Goal: Complete application form

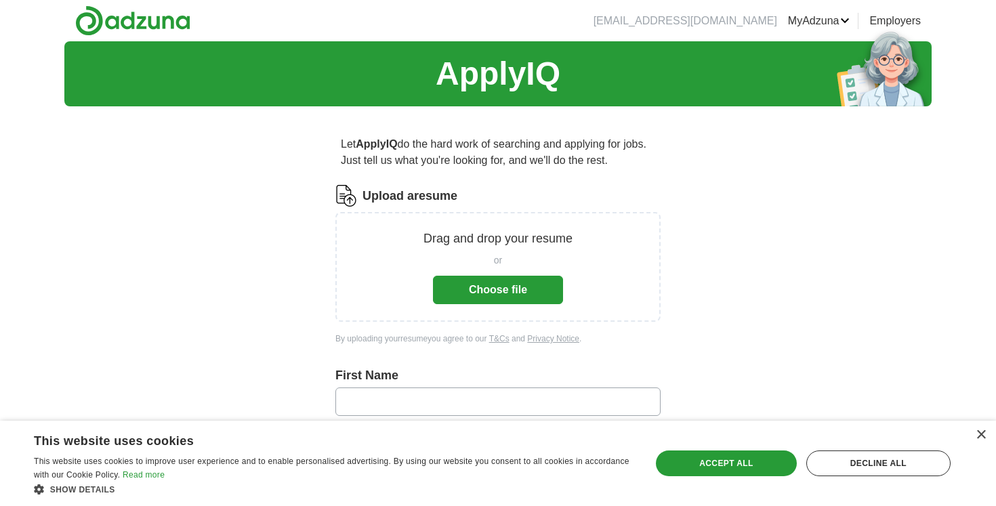
click at [471, 295] on button "Choose file" at bounding box center [498, 290] width 130 height 28
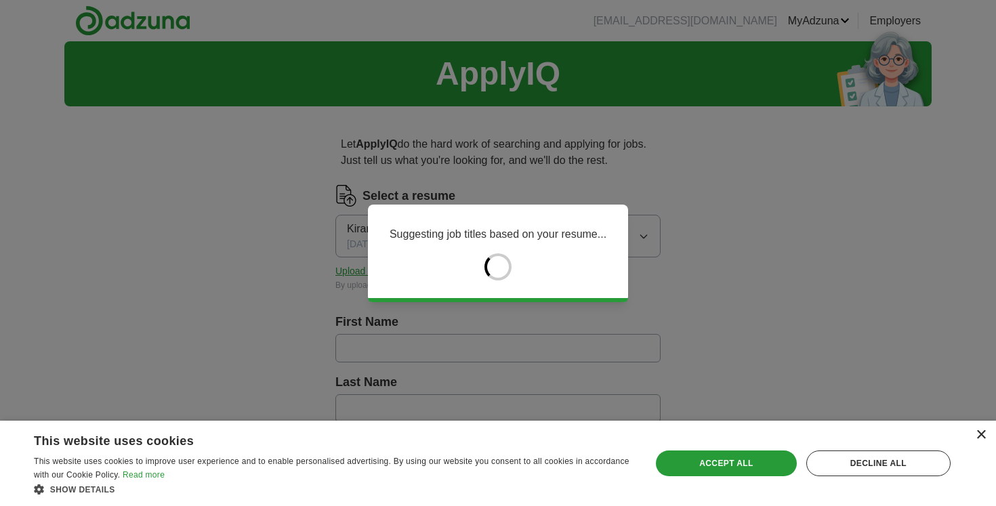
type input "*****"
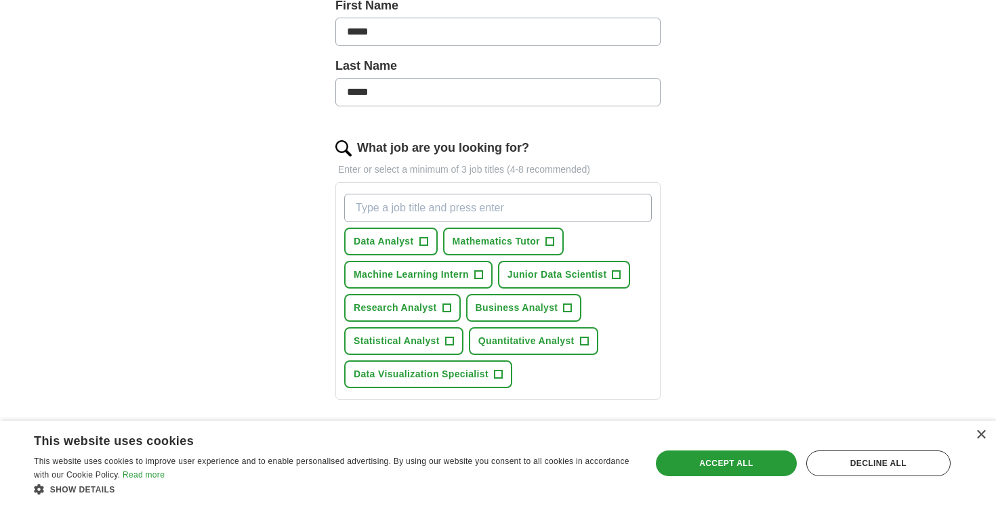
scroll to position [335, 0]
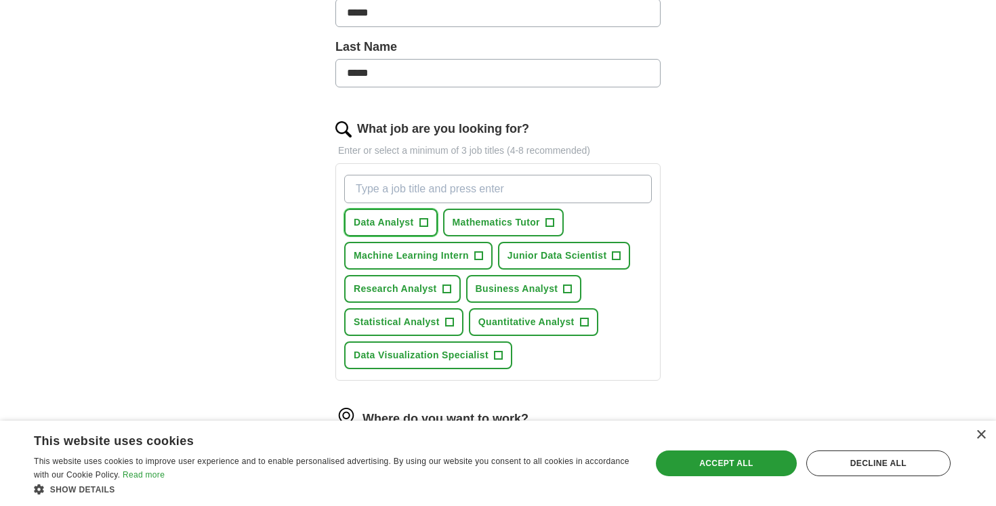
click at [397, 219] on span "Data Analyst" at bounding box center [384, 223] width 60 height 14
click at [463, 258] on span "Machine Learning Intern" at bounding box center [411, 256] width 115 height 14
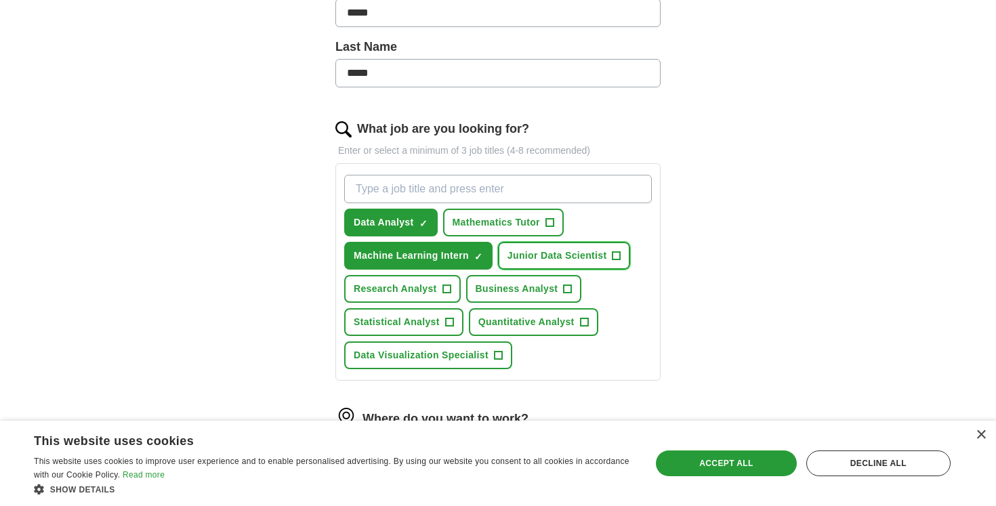
click at [567, 262] on span "Junior Data Scientist" at bounding box center [558, 256] width 100 height 14
click at [408, 289] on span "Research Analyst" at bounding box center [395, 289] width 83 height 14
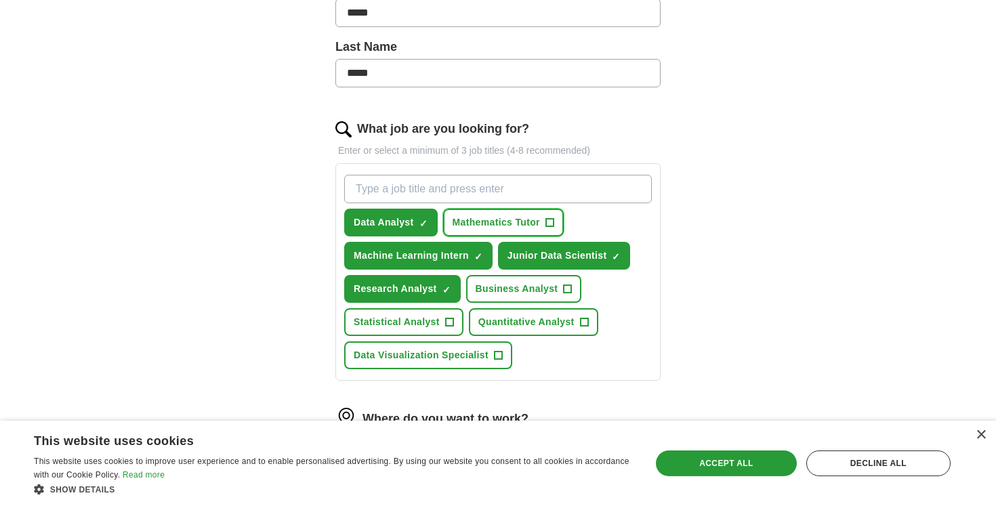
click at [472, 219] on span "Mathematics Tutor" at bounding box center [496, 223] width 87 height 14
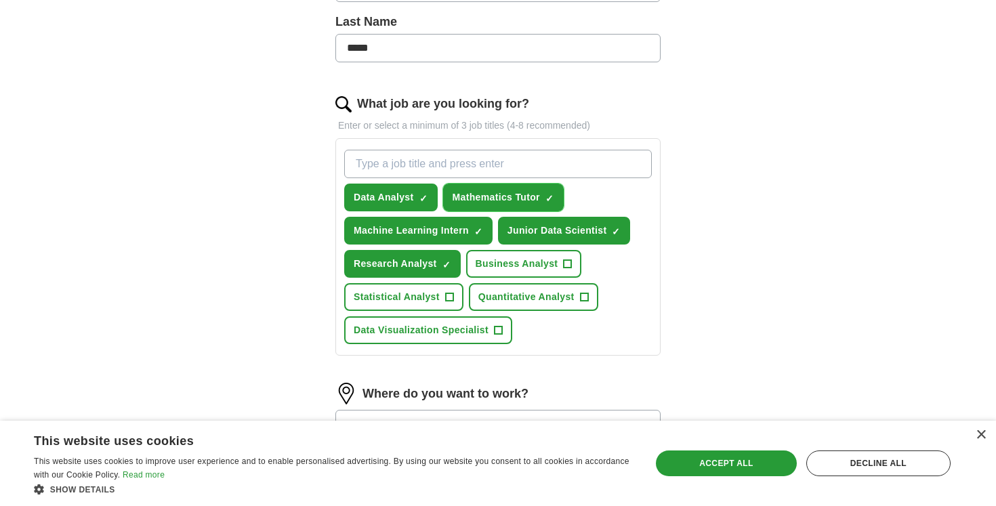
scroll to position [365, 0]
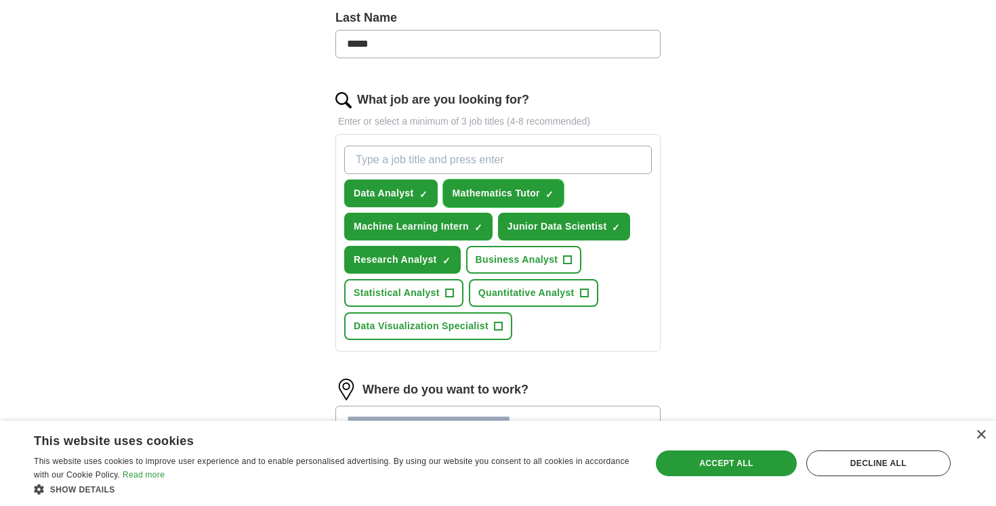
click at [481, 195] on span "Mathematics Tutor" at bounding box center [496, 193] width 87 height 14
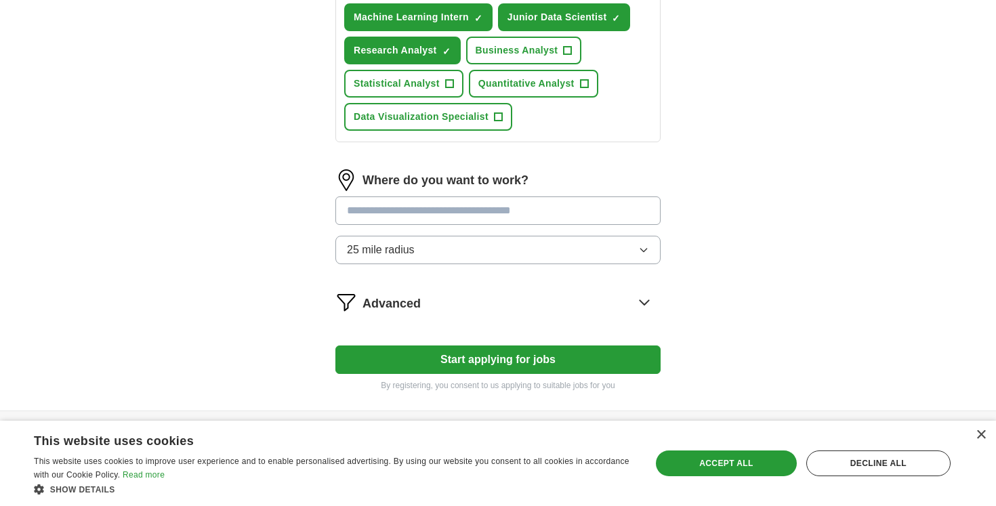
scroll to position [577, 0]
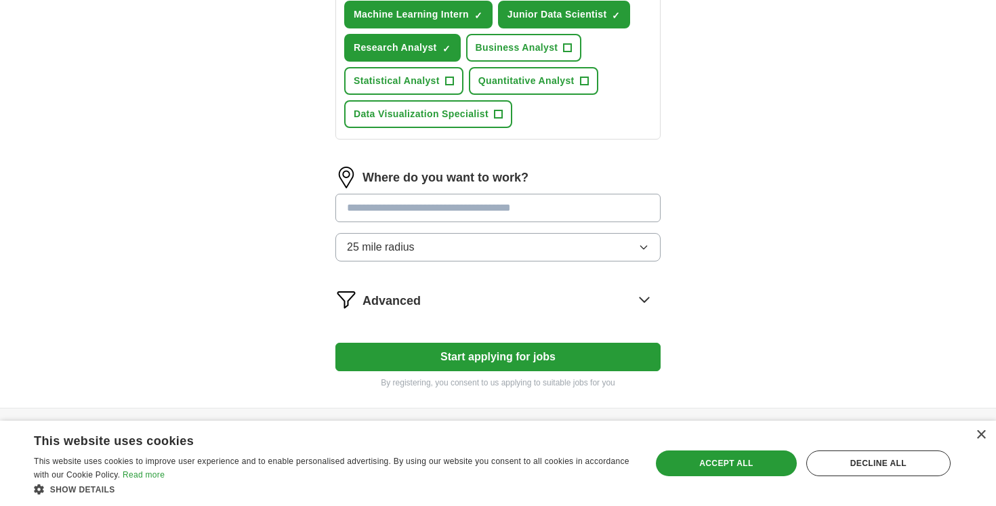
click at [460, 207] on input at bounding box center [497, 208] width 325 height 28
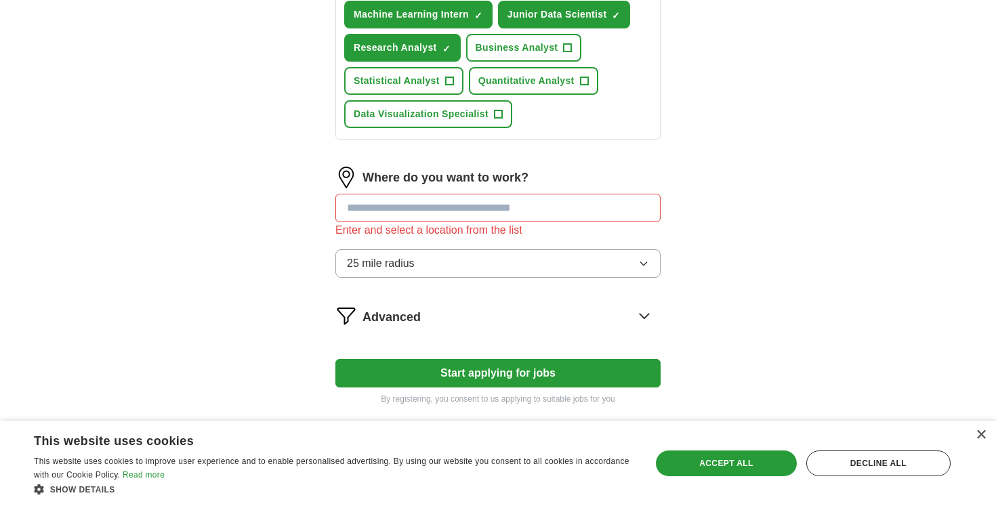
click at [495, 307] on div "Advanced" at bounding box center [512, 316] width 298 height 22
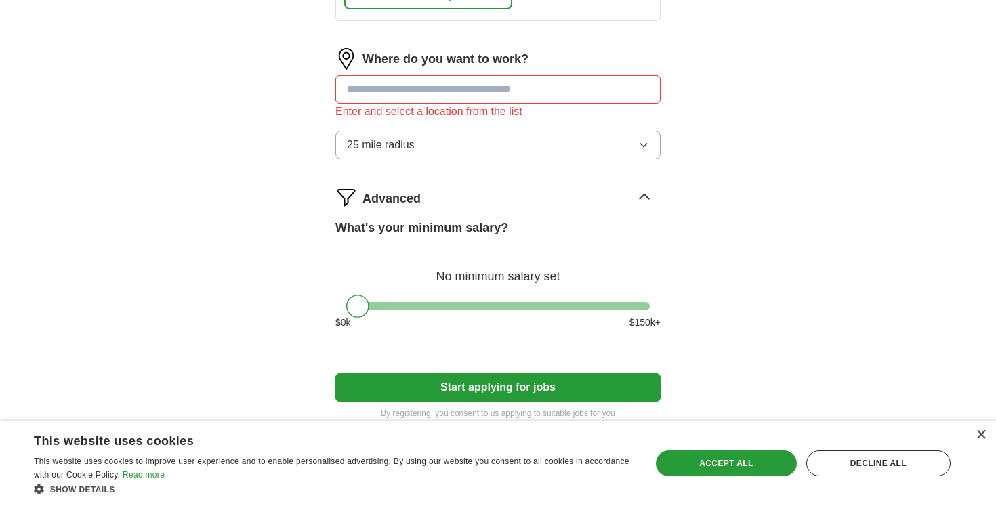
scroll to position [708, 0]
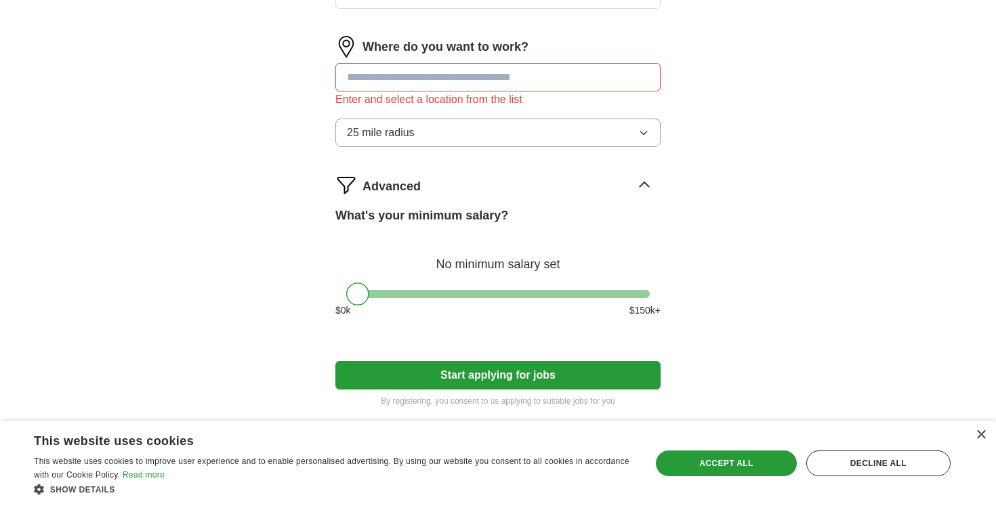
click at [470, 287] on div "What's your minimum salary? No minimum salary set $ 0 k $ 150 k+" at bounding box center [497, 268] width 325 height 122
click at [455, 269] on div "No minimum salary set" at bounding box center [497, 257] width 325 height 33
click at [445, 214] on label "What's your minimum salary?" at bounding box center [421, 216] width 173 height 18
click at [420, 81] on input at bounding box center [497, 77] width 325 height 28
click at [417, 77] on input at bounding box center [497, 77] width 325 height 28
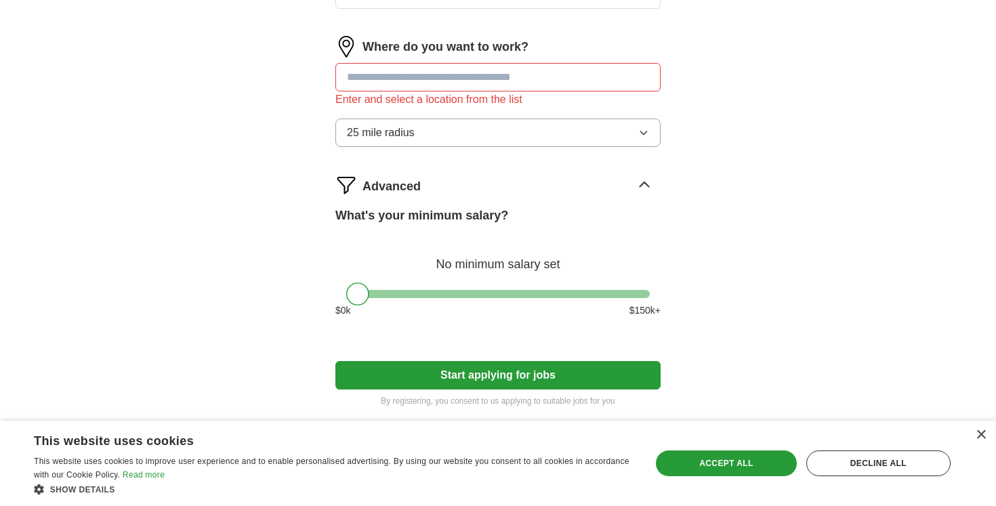
click at [384, 79] on input at bounding box center [497, 77] width 325 height 28
type input "**"
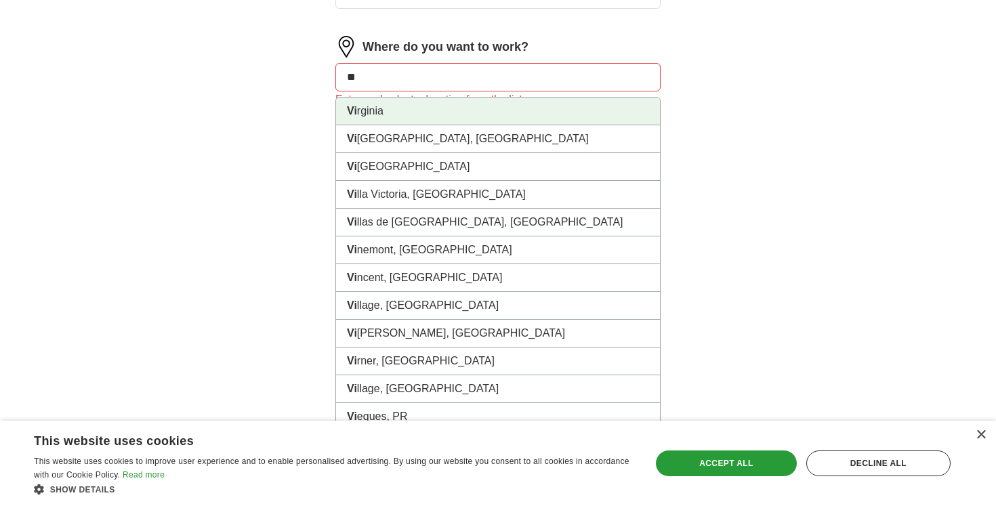
click at [368, 110] on li "Vi rginia" at bounding box center [498, 112] width 324 height 28
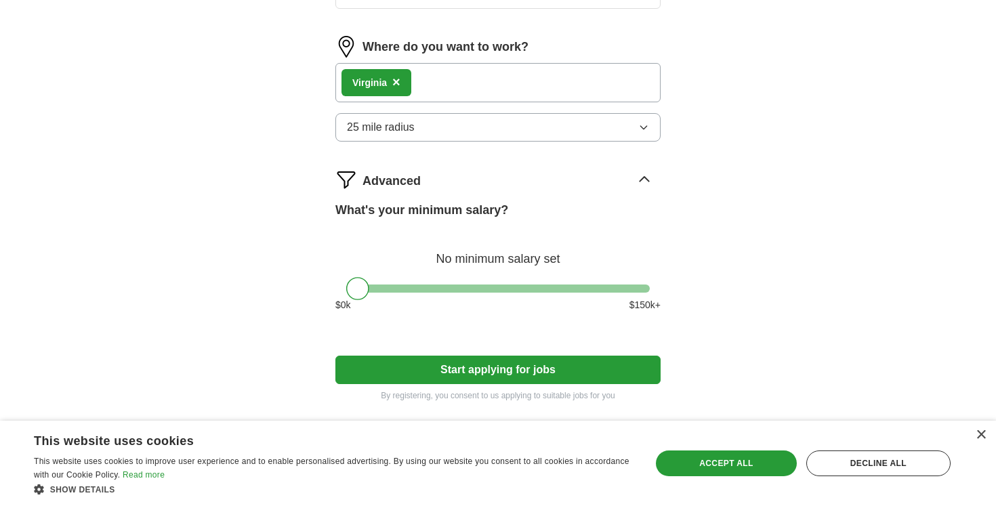
click at [429, 84] on div "Vi rginia ×" at bounding box center [497, 82] width 325 height 39
click at [427, 80] on div "Vi rginia ×" at bounding box center [497, 82] width 325 height 39
click at [398, 83] on span "×" at bounding box center [396, 82] width 8 height 15
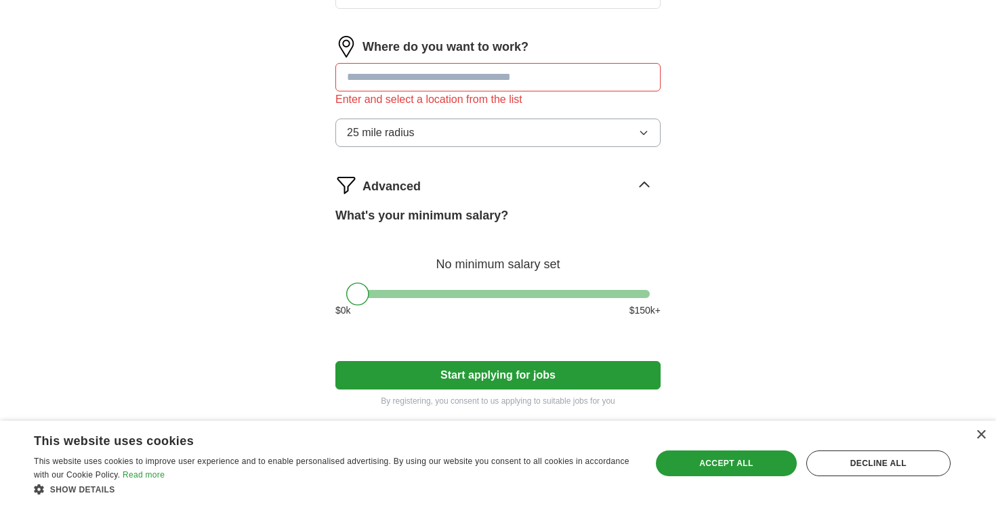
click at [398, 83] on input at bounding box center [497, 77] width 325 height 28
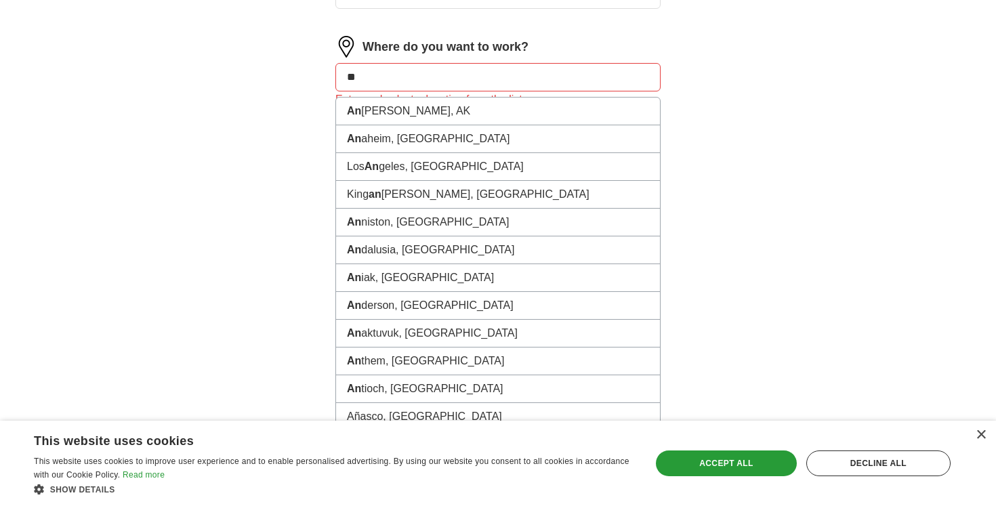
type input "*"
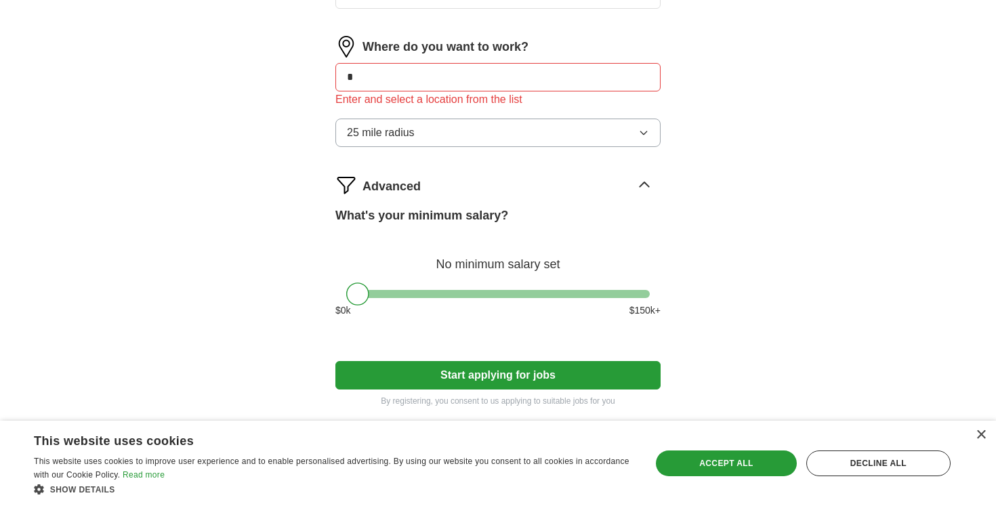
type input "**"
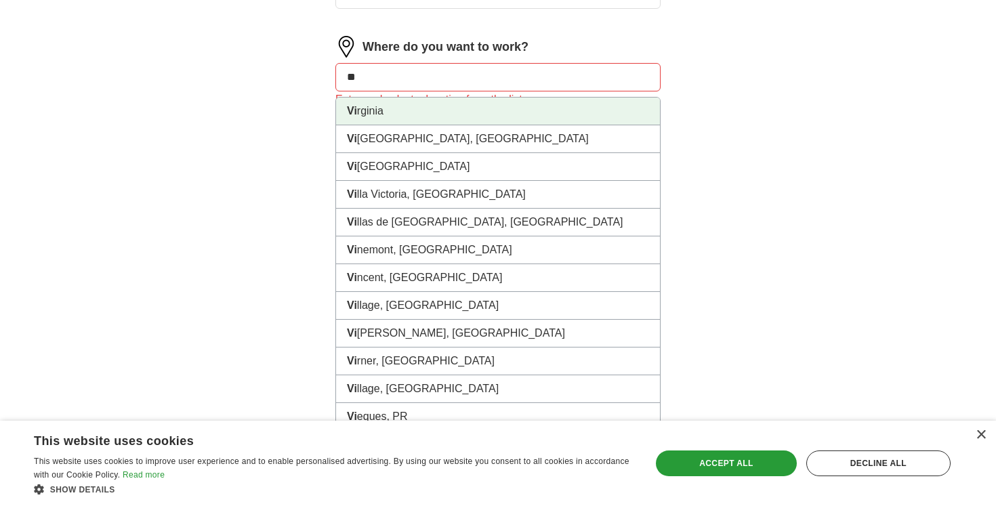
click at [392, 118] on li "Vi rginia" at bounding box center [498, 112] width 324 height 28
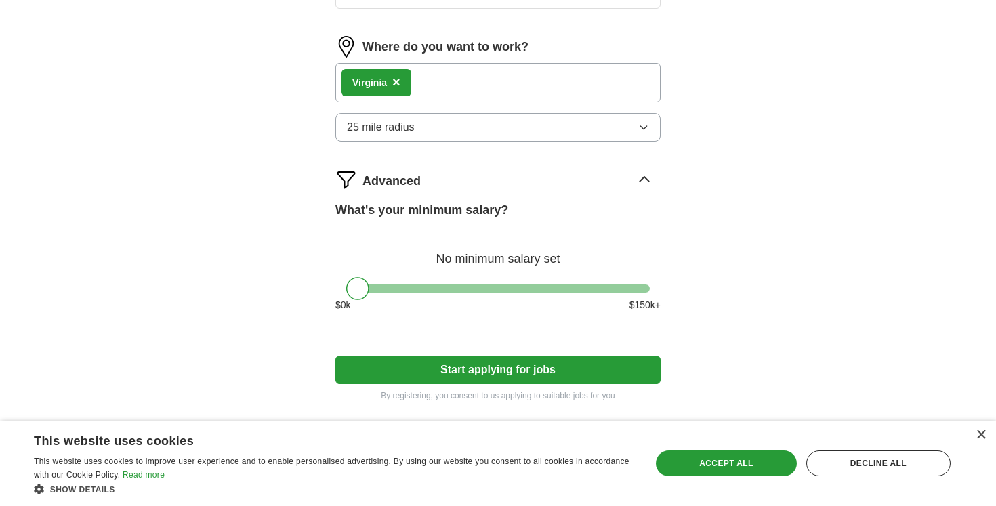
click at [396, 83] on span "×" at bounding box center [396, 82] width 8 height 15
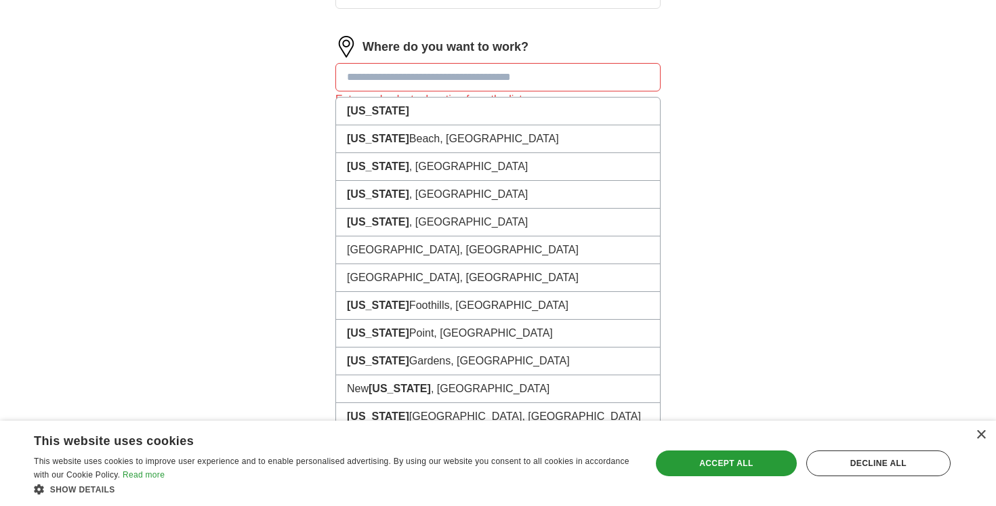
click at [395, 77] on input at bounding box center [497, 77] width 325 height 28
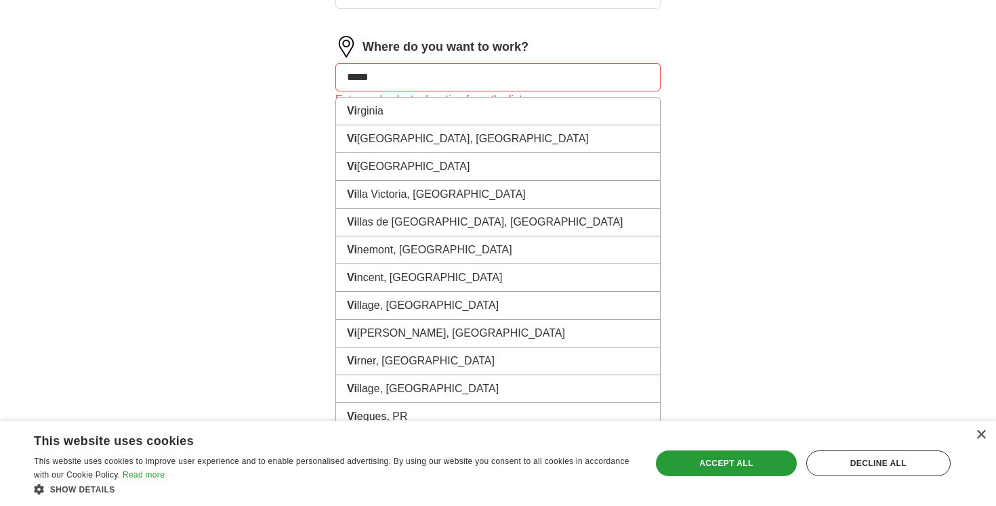
type input "******"
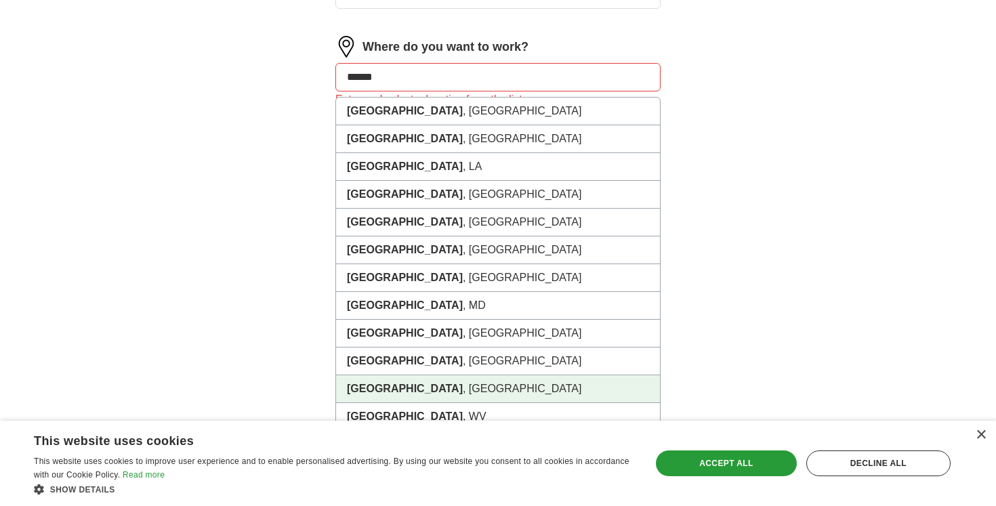
click at [413, 388] on li "[GEOGRAPHIC_DATA] , [GEOGRAPHIC_DATA]" at bounding box center [498, 389] width 324 height 28
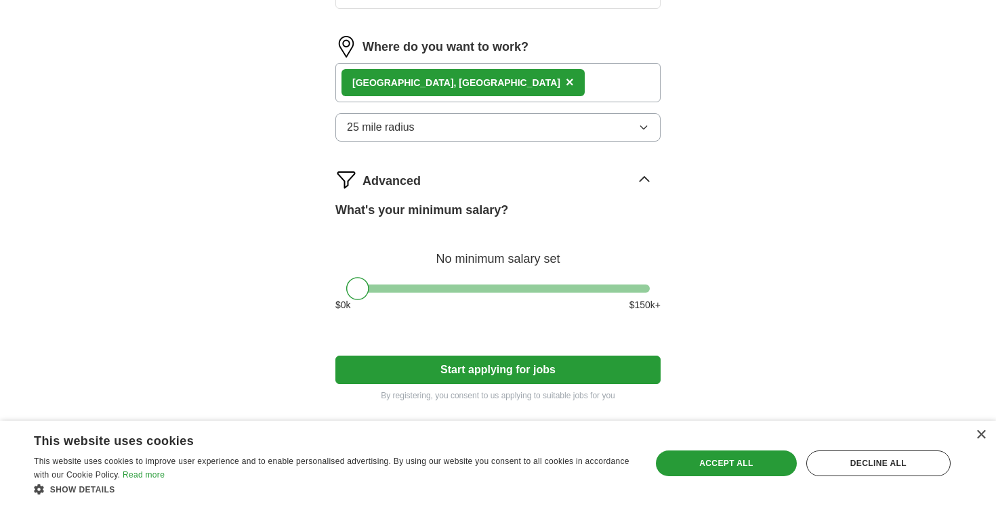
click at [396, 127] on span "25 mile radius" at bounding box center [381, 127] width 68 height 16
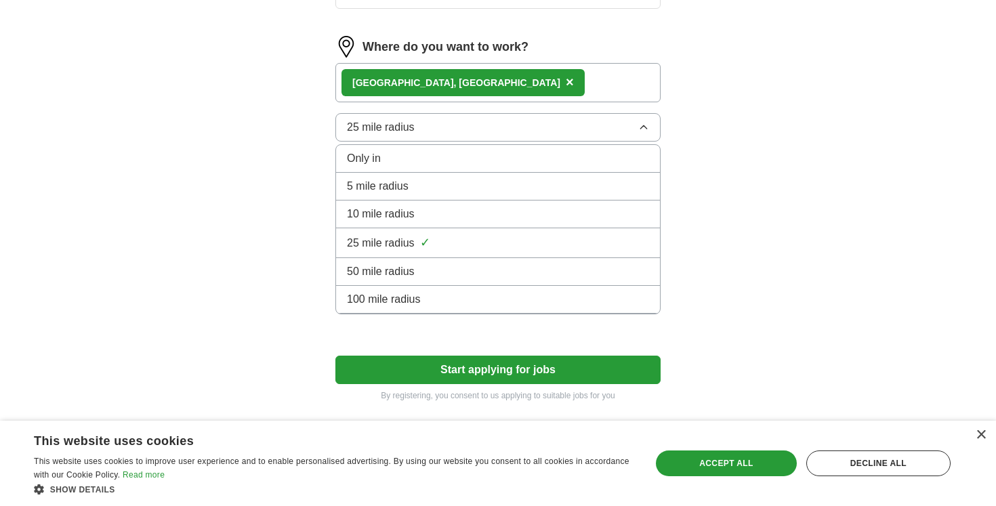
click at [405, 277] on span "50 mile radius" at bounding box center [381, 272] width 68 height 16
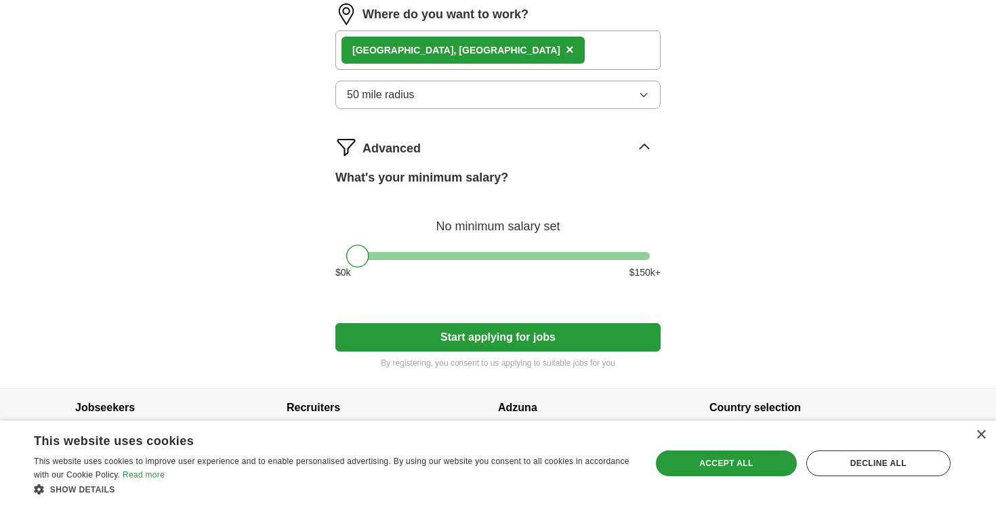
scroll to position [759, 0]
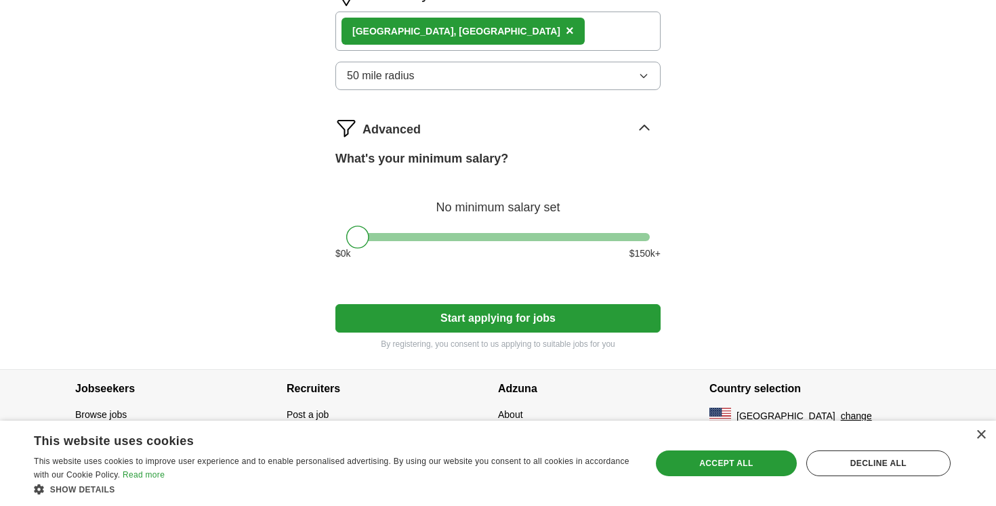
click at [536, 319] on button "Start applying for jobs" at bounding box center [497, 318] width 325 height 28
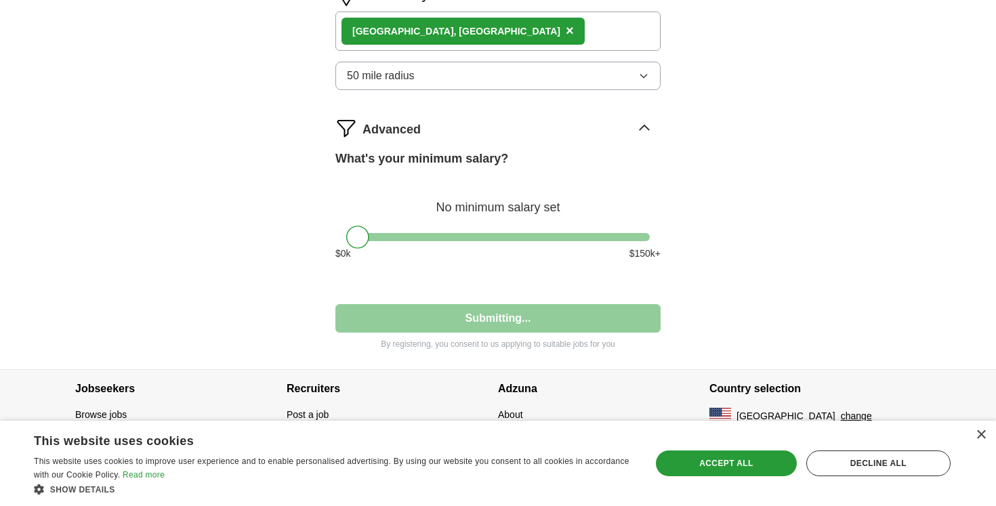
select select "**"
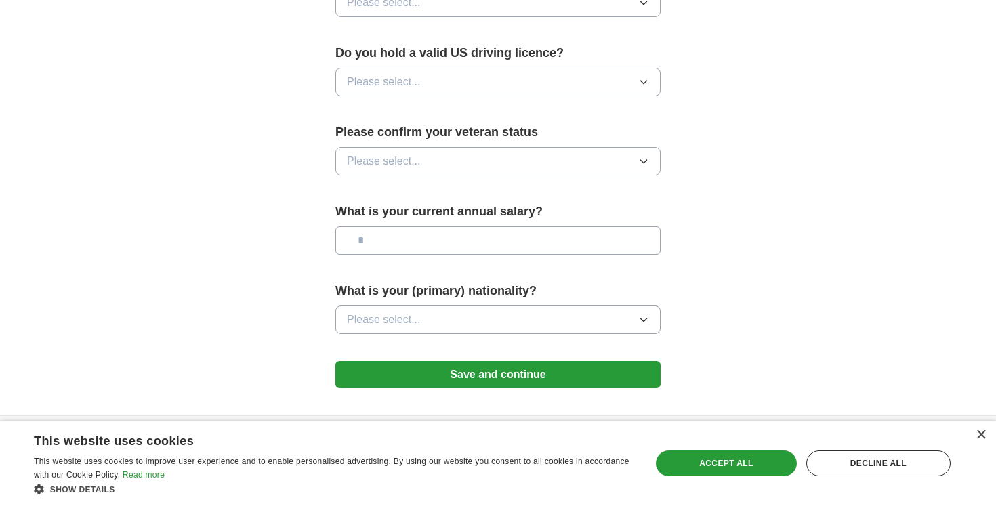
scroll to position [888, 0]
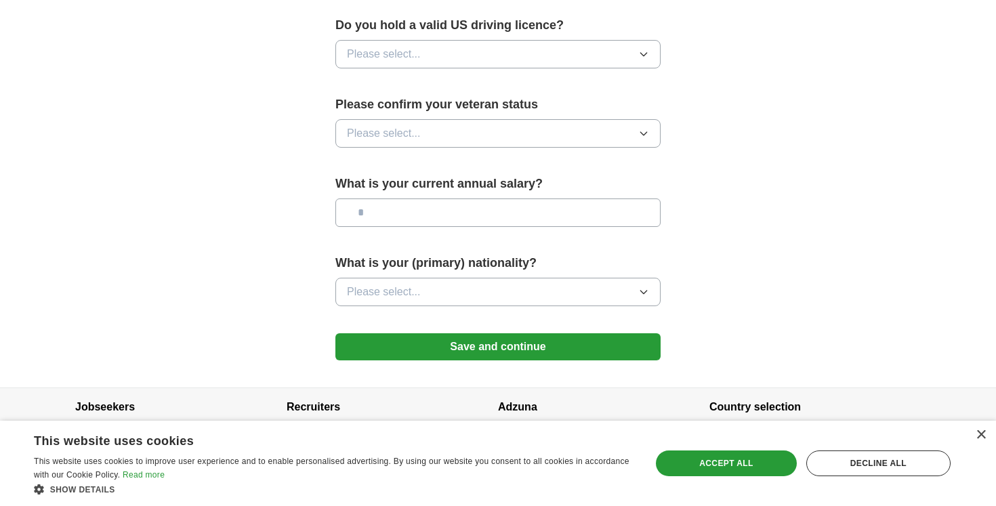
click at [533, 278] on button "Please select..." at bounding box center [497, 292] width 325 height 28
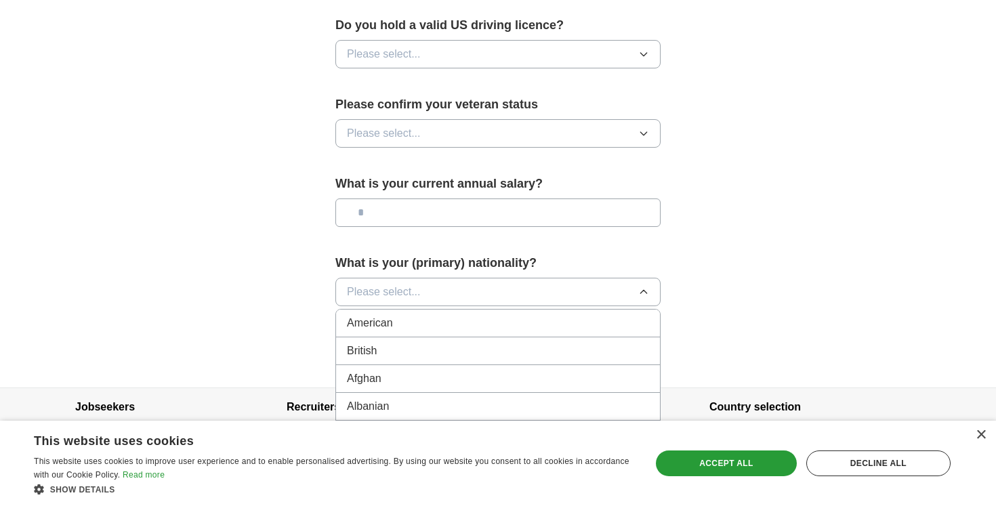
click at [524, 315] on div "American" at bounding box center [498, 323] width 302 height 16
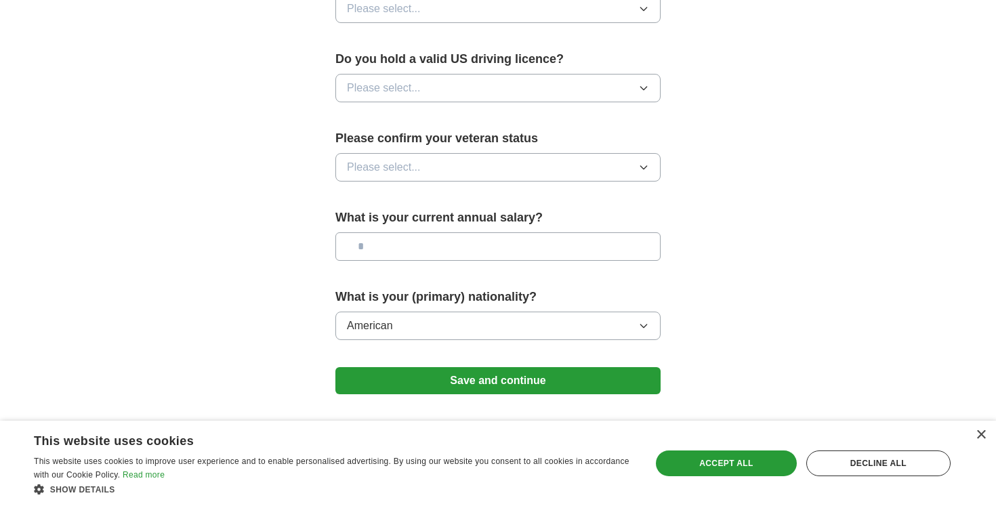
scroll to position [848, 0]
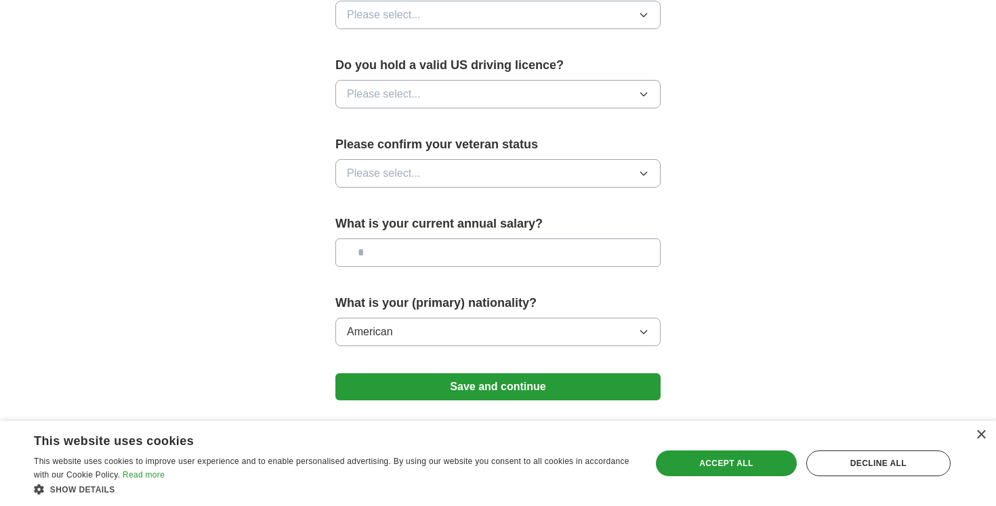
click at [511, 163] on button "Please select..." at bounding box center [497, 173] width 325 height 28
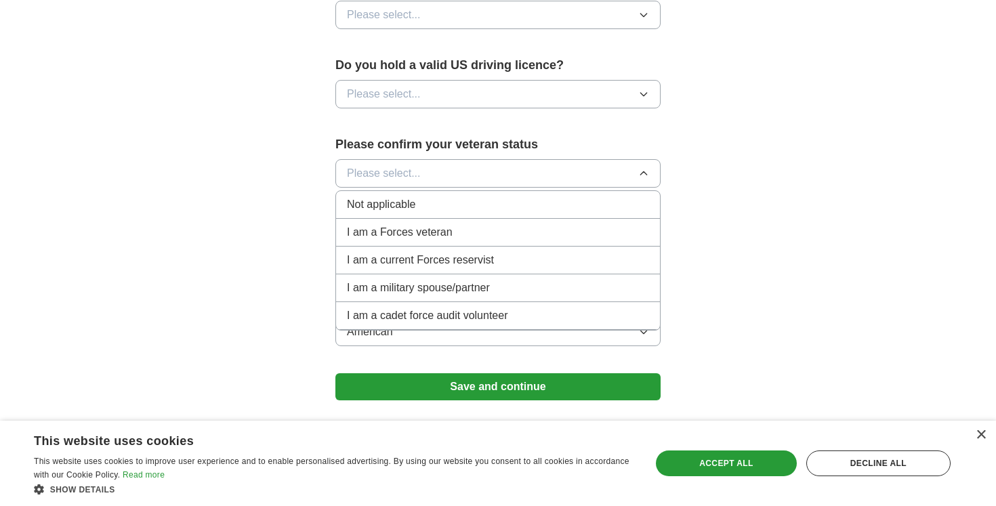
click at [494, 197] on div "Not applicable" at bounding box center [498, 205] width 302 height 16
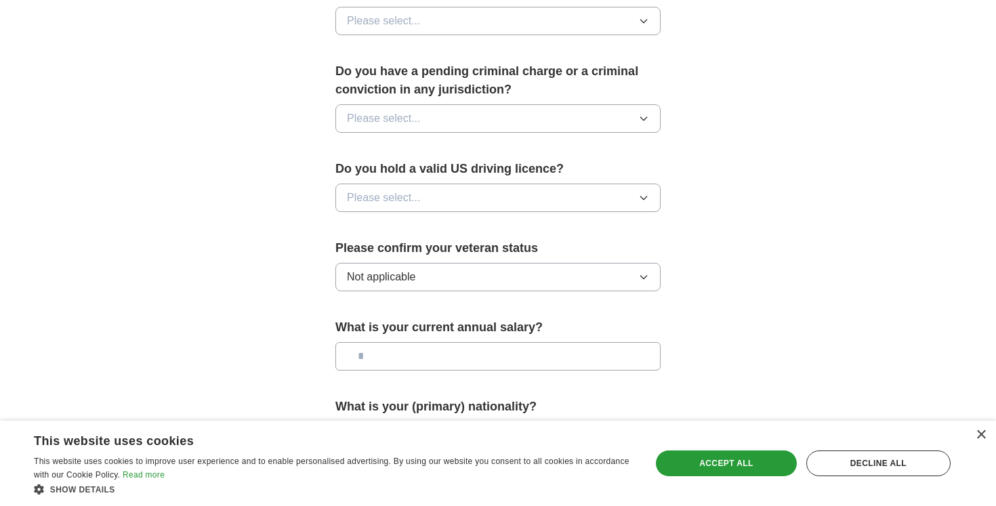
scroll to position [741, 0]
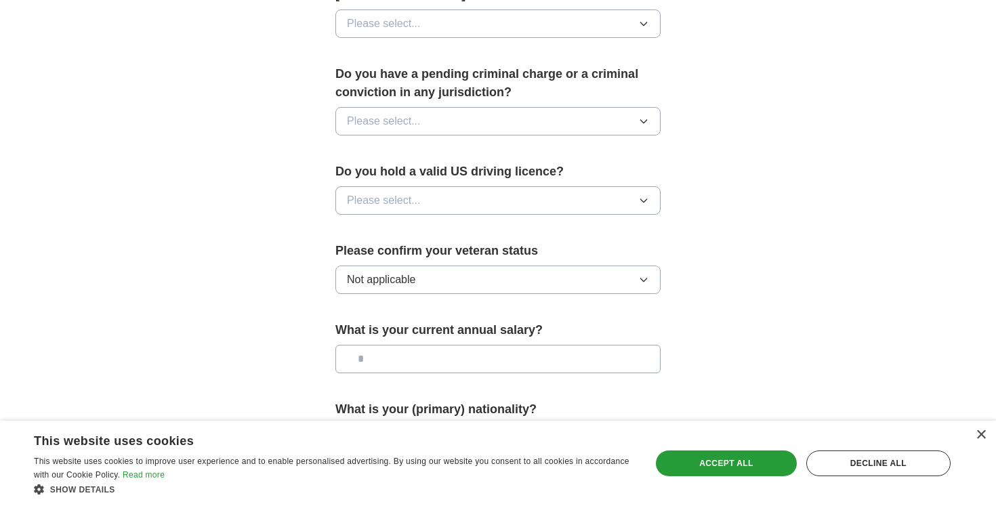
click at [491, 186] on button "Please select..." at bounding box center [497, 200] width 325 height 28
click at [484, 224] on div "Yes" at bounding box center [498, 232] width 302 height 16
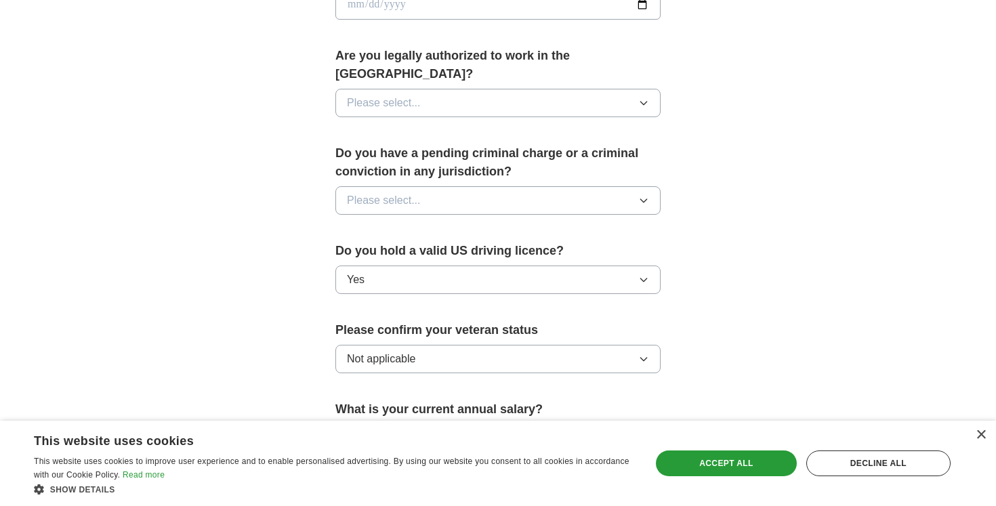
scroll to position [615, 0]
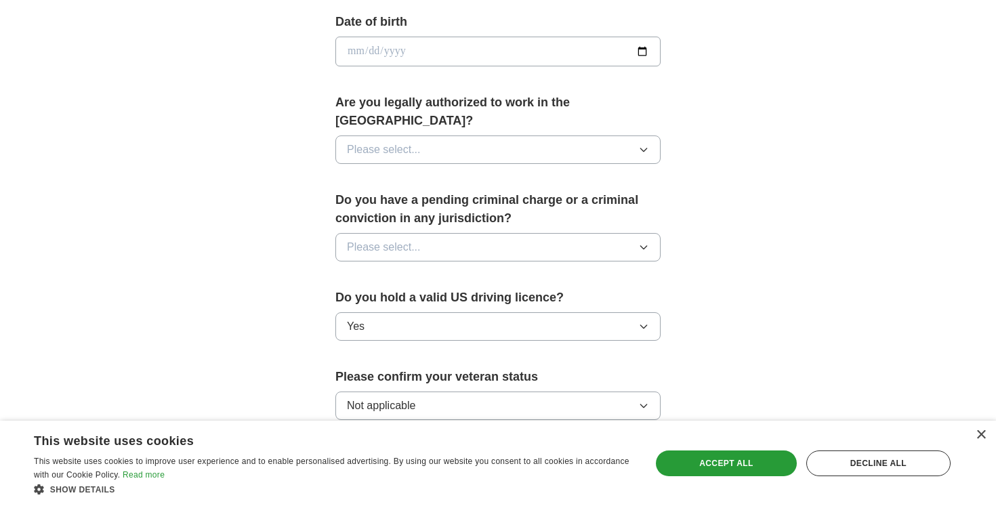
click at [486, 233] on button "Please select..." at bounding box center [497, 247] width 325 height 28
click at [470, 298] on div "No" at bounding box center [498, 306] width 302 height 16
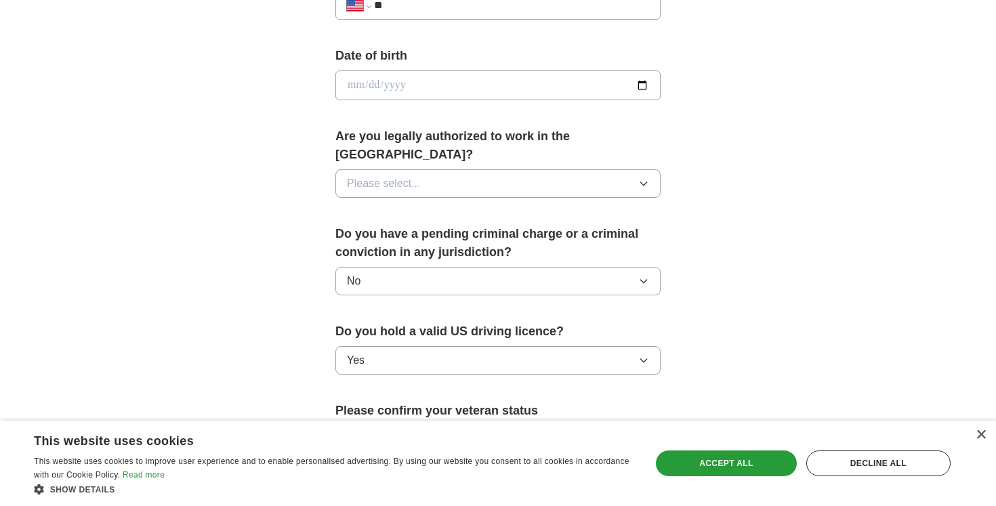
scroll to position [574, 0]
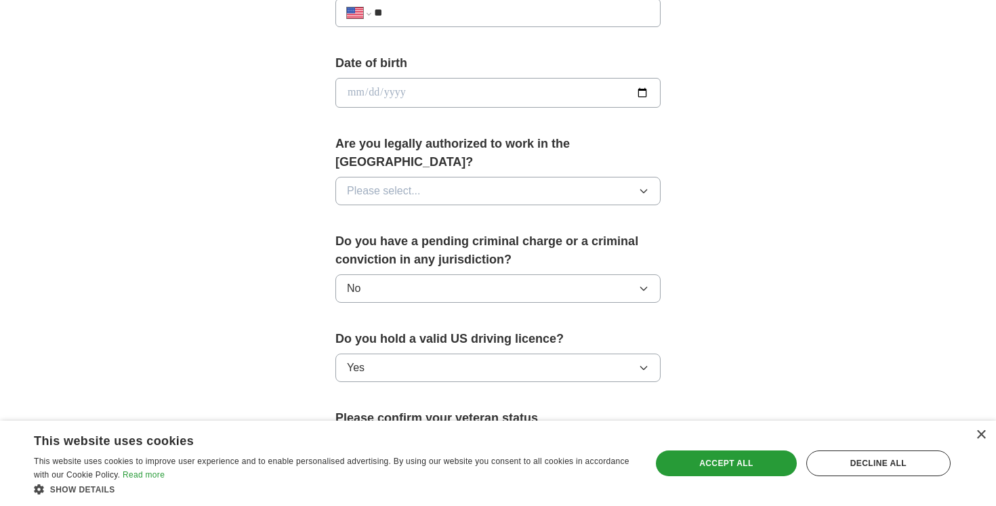
click at [473, 181] on button "Please select..." at bounding box center [497, 191] width 325 height 28
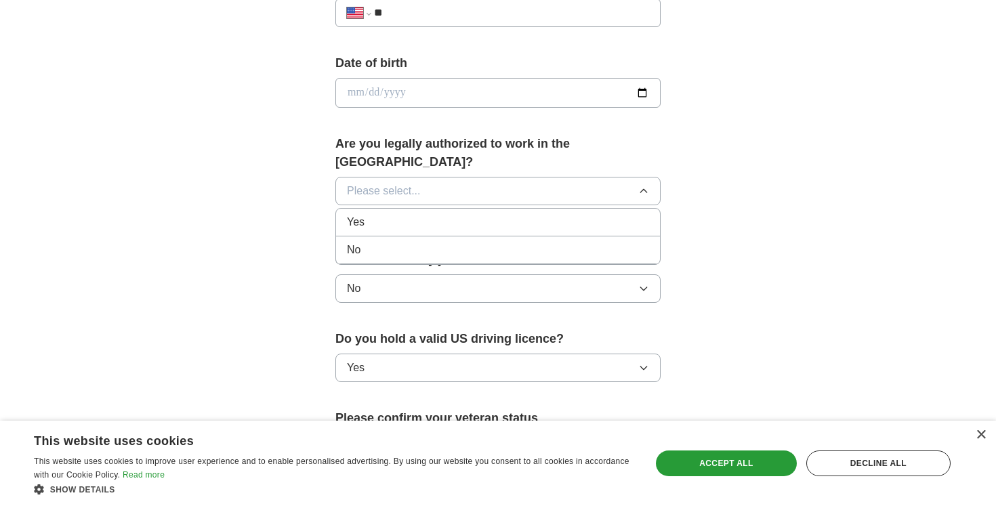
click at [460, 214] on div "Yes" at bounding box center [498, 222] width 302 height 16
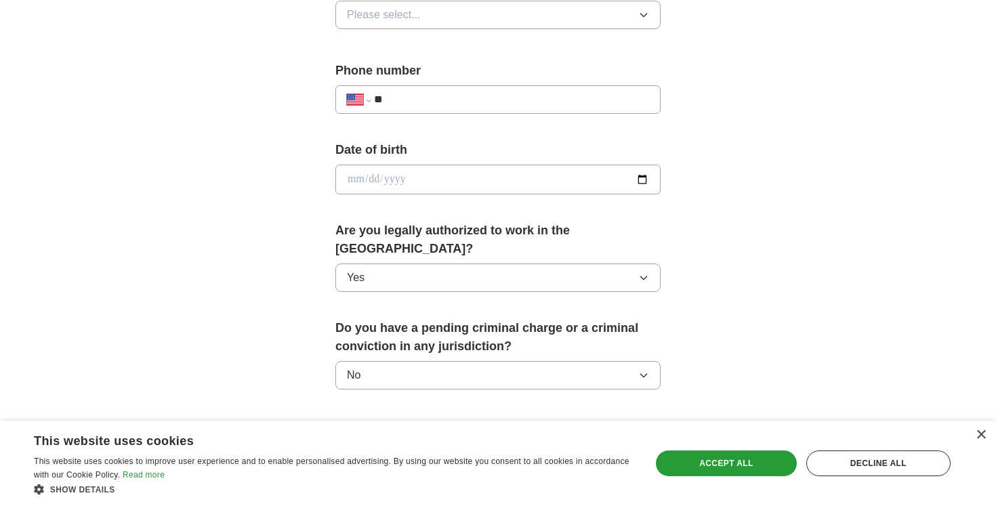
scroll to position [443, 0]
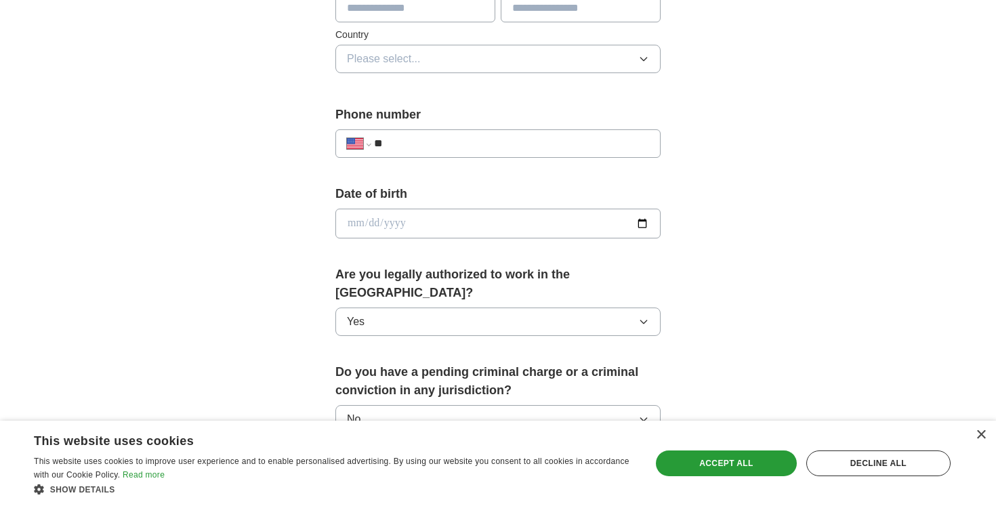
click at [457, 218] on input "date" at bounding box center [497, 224] width 325 height 30
type input "**********"
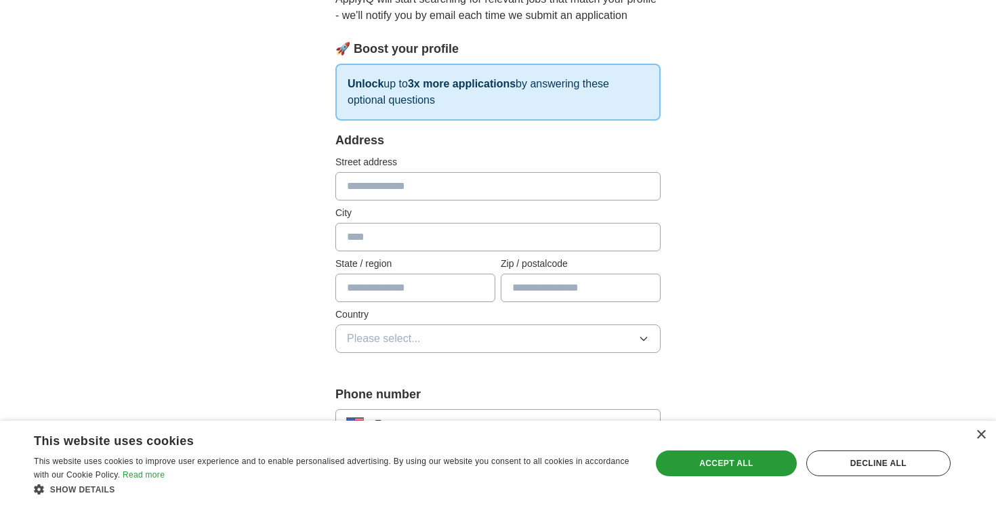
scroll to position [164, 0]
click at [416, 184] on input "text" at bounding box center [497, 185] width 325 height 28
type input "**********"
click at [387, 233] on input "text" at bounding box center [497, 236] width 325 height 28
type input "******"
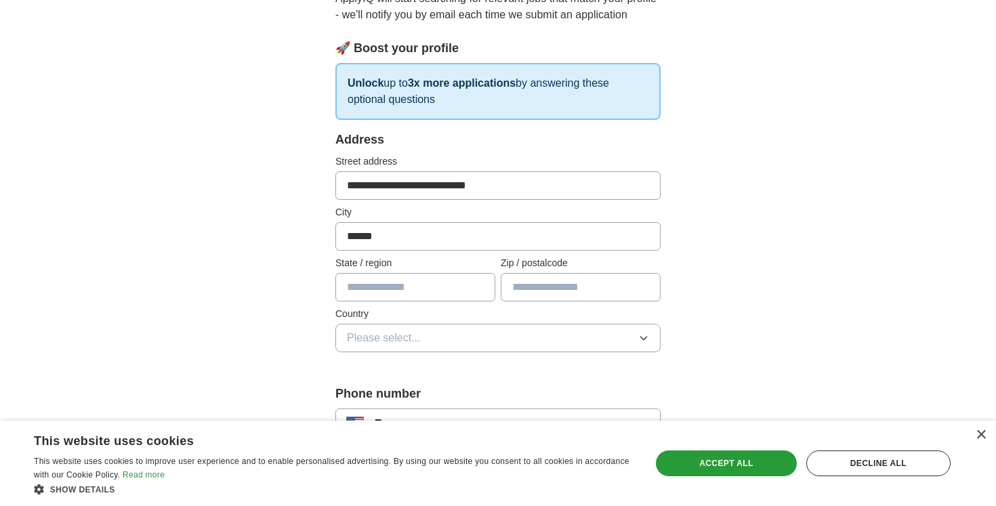
click at [386, 291] on input "text" at bounding box center [415, 287] width 160 height 28
type input "**"
click at [565, 285] on input "text" at bounding box center [581, 287] width 160 height 28
type input "*****"
click at [430, 327] on button "Please select..." at bounding box center [497, 338] width 325 height 28
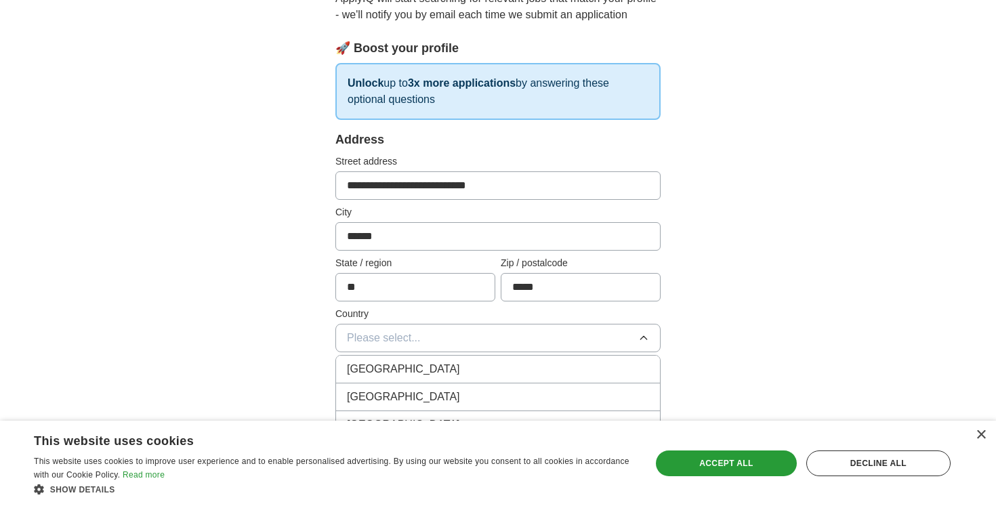
click at [436, 391] on div "[GEOGRAPHIC_DATA]" at bounding box center [498, 397] width 302 height 16
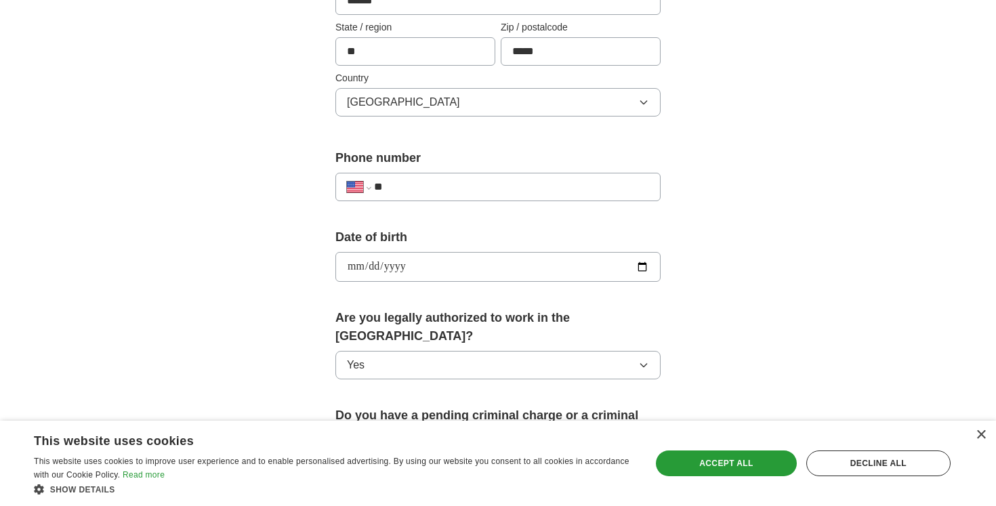
scroll to position [401, 0]
click at [436, 184] on input "**" at bounding box center [511, 186] width 275 height 16
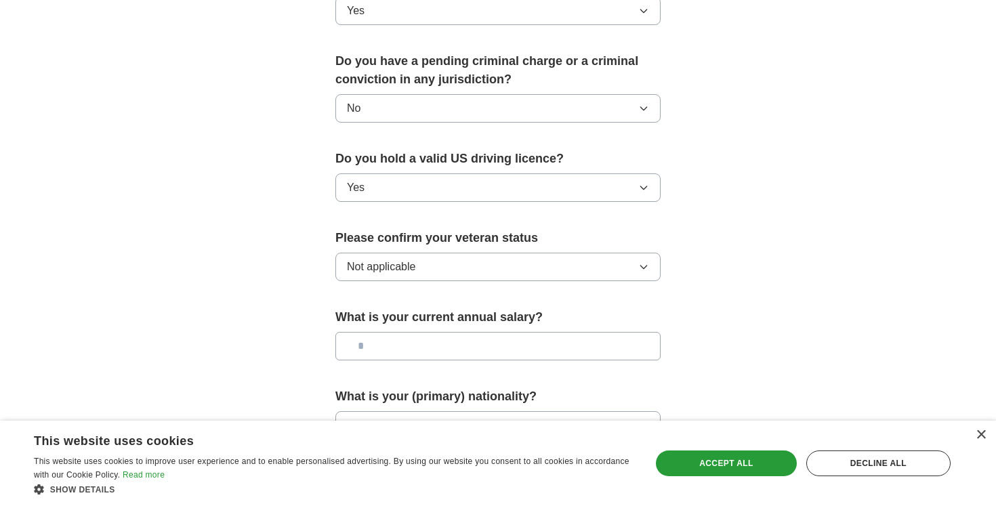
scroll to position [888, 0]
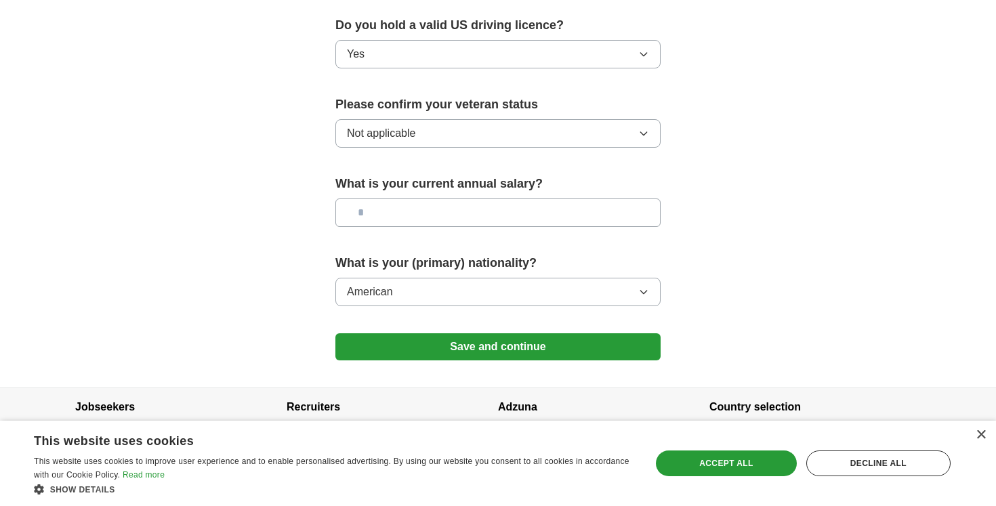
type input "**********"
click at [532, 333] on button "Save and continue" at bounding box center [497, 346] width 325 height 27
